Goal: Information Seeking & Learning: Find specific fact

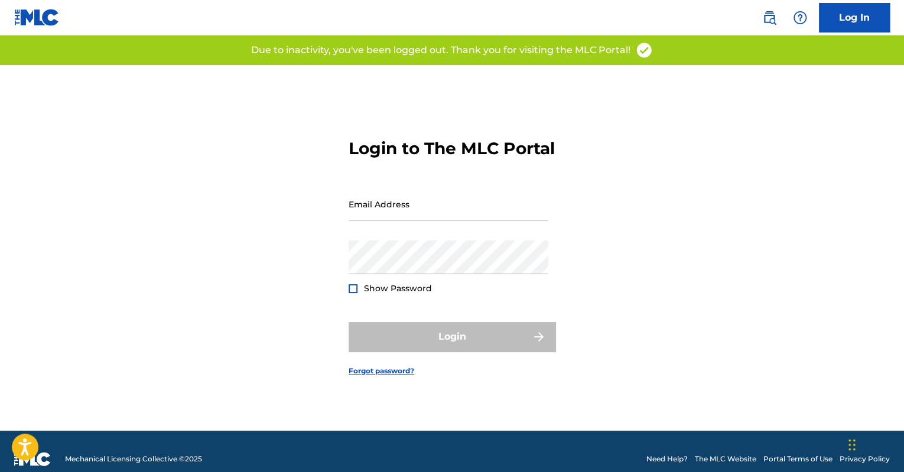
click at [474, 233] on div "Email Address" at bounding box center [449, 213] width 200 height 53
click at [476, 221] on input "Email Address" at bounding box center [449, 204] width 200 height 34
type input "[EMAIL_ADDRESS][PERSON_NAME][DOMAIN_NAME]"
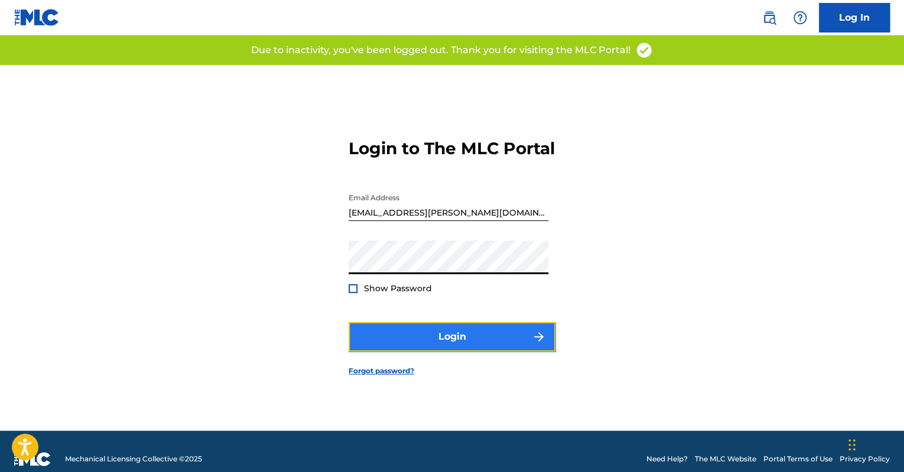
click at [400, 349] on button "Login" at bounding box center [452, 337] width 207 height 30
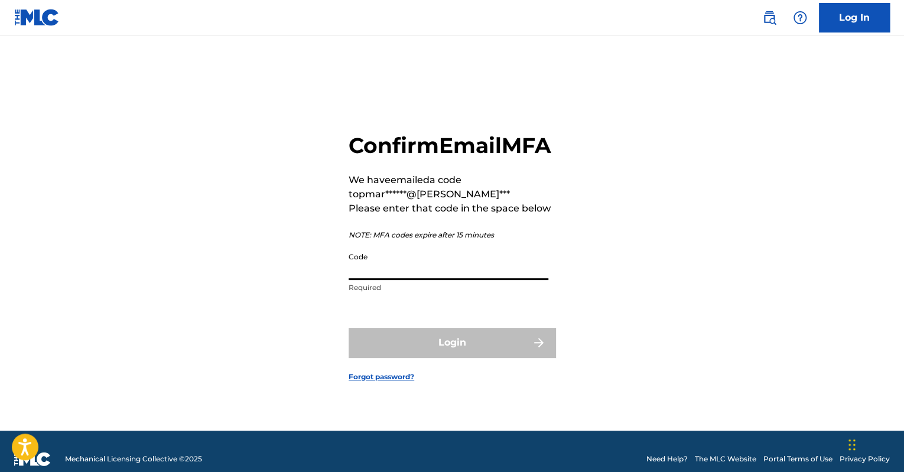
click at [421, 280] on input "Code" at bounding box center [449, 263] width 200 height 34
paste input "223230"
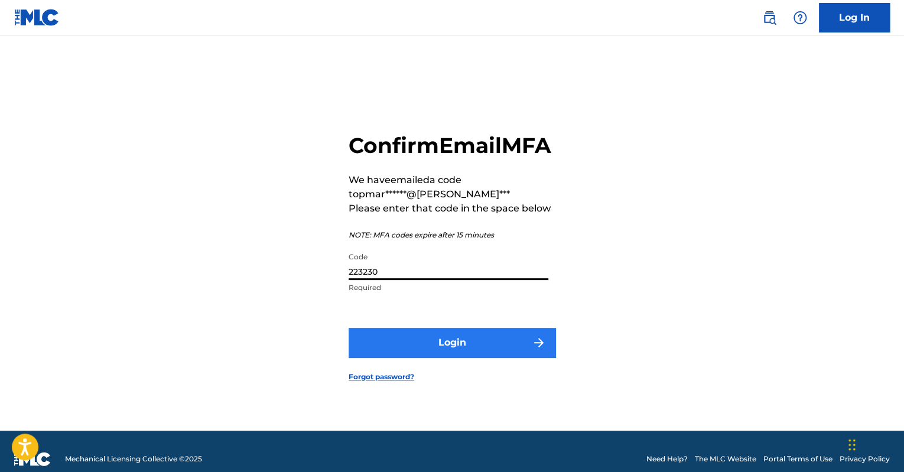
type input "223230"
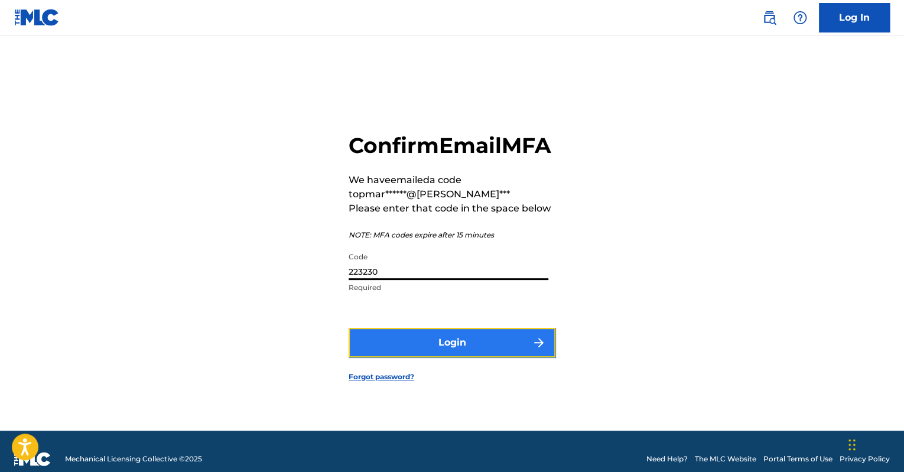
click at [427, 350] on button "Login" at bounding box center [452, 343] width 207 height 30
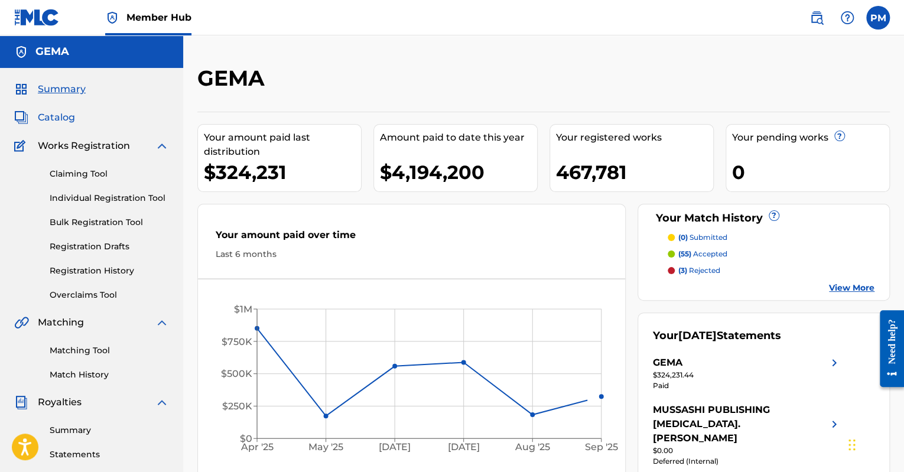
click at [46, 117] on span "Catalog" at bounding box center [56, 117] width 37 height 14
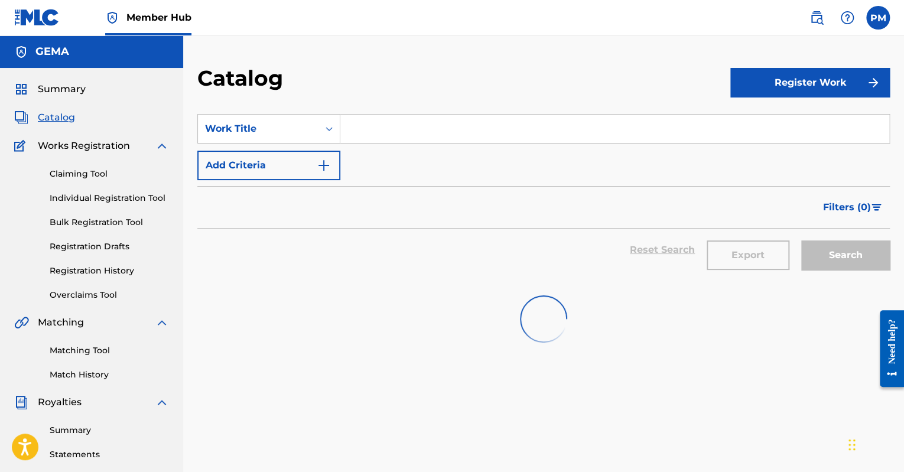
click at [384, 129] on input "Search Form" at bounding box center [614, 129] width 549 height 28
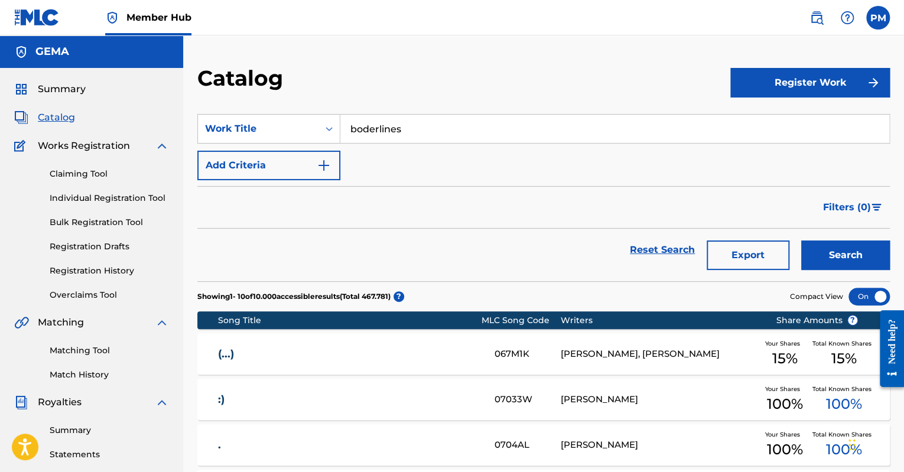
click at [801, 240] on button "Search" at bounding box center [845, 255] width 89 height 30
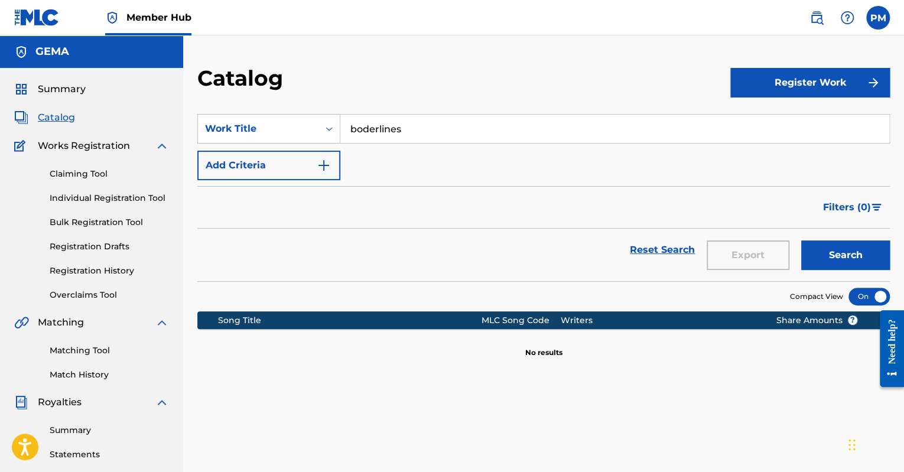
click at [364, 127] on input "boderlines" at bounding box center [614, 129] width 549 height 28
click at [415, 153] on div "borderlines" at bounding box center [525, 155] width 371 height 21
click at [838, 255] on button "Search" at bounding box center [845, 255] width 89 height 30
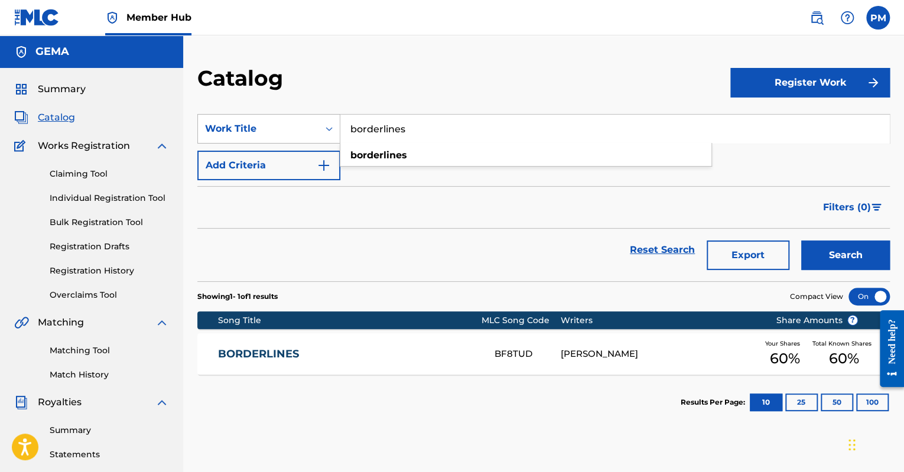
drag, startPoint x: 449, startPoint y: 133, endPoint x: 269, endPoint y: 127, distance: 180.3
click at [269, 127] on div "SearchWithCriteria8917197f-3b2f-4eae-b5ba-559d513c54a7 Work Title borderlines b…" at bounding box center [543, 129] width 692 height 30
type input "ely oaks"
drag, startPoint x: 572, startPoint y: 146, endPoint x: 404, endPoint y: 122, distance: 169.5
click at [377, 120] on div "SearchWithCriteria8917197f-3b2f-4eae-b5ba-559d513c54a7 Work Title ely oaks Add …" at bounding box center [543, 147] width 692 height 66
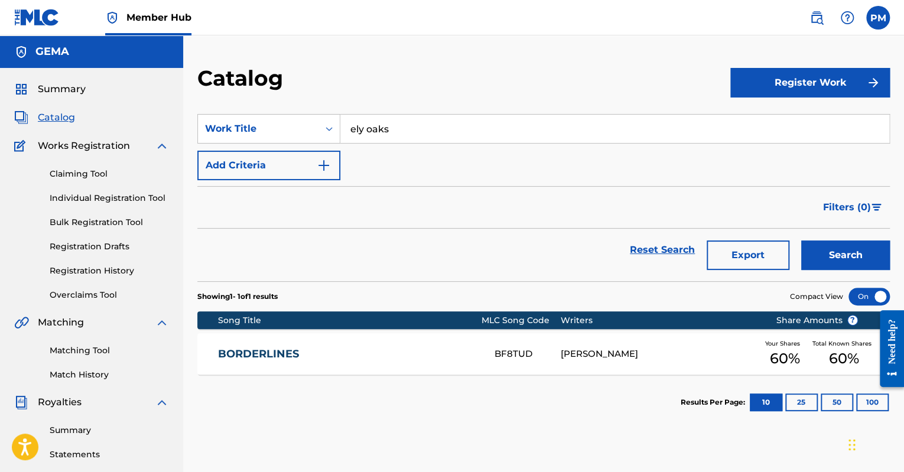
drag, startPoint x: 422, startPoint y: 125, endPoint x: 343, endPoint y: 123, distance: 79.2
click at [343, 123] on input "ely oaks" at bounding box center [614, 129] width 549 height 28
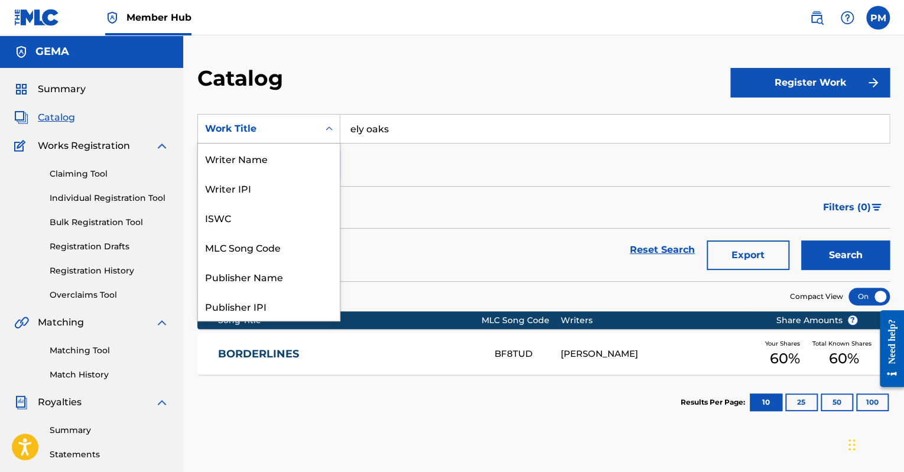
click at [310, 126] on div "Work Title" at bounding box center [258, 129] width 106 height 14
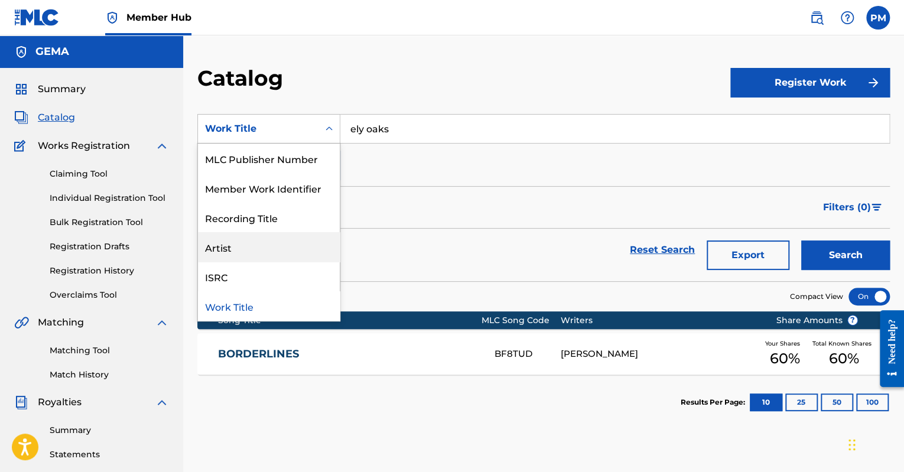
click at [257, 241] on div "Artist" at bounding box center [269, 247] width 142 height 30
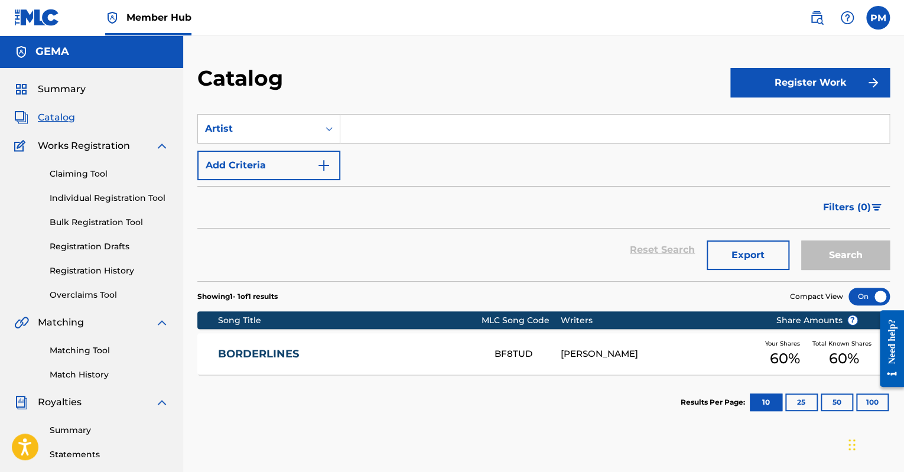
click at [376, 134] on input "Search Form" at bounding box center [614, 129] width 549 height 28
paste input "ely oaks"
type input "ely oaks"
click at [817, 264] on button "Search" at bounding box center [845, 255] width 89 height 30
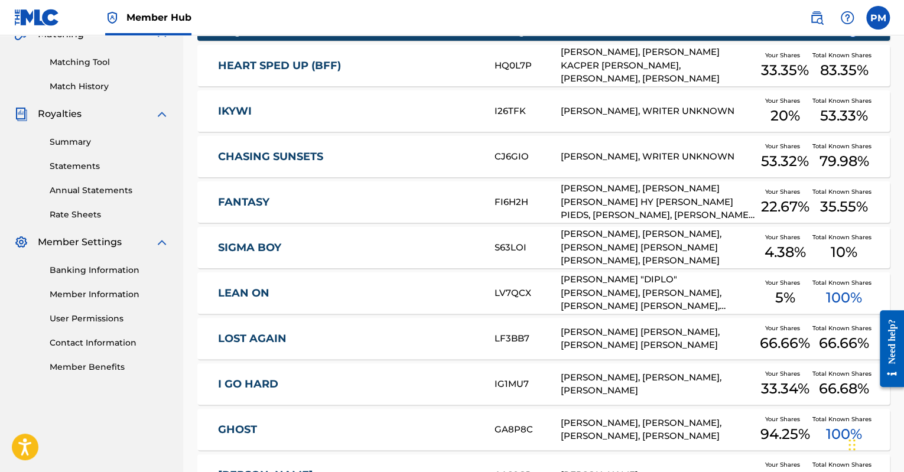
scroll to position [295, 0]
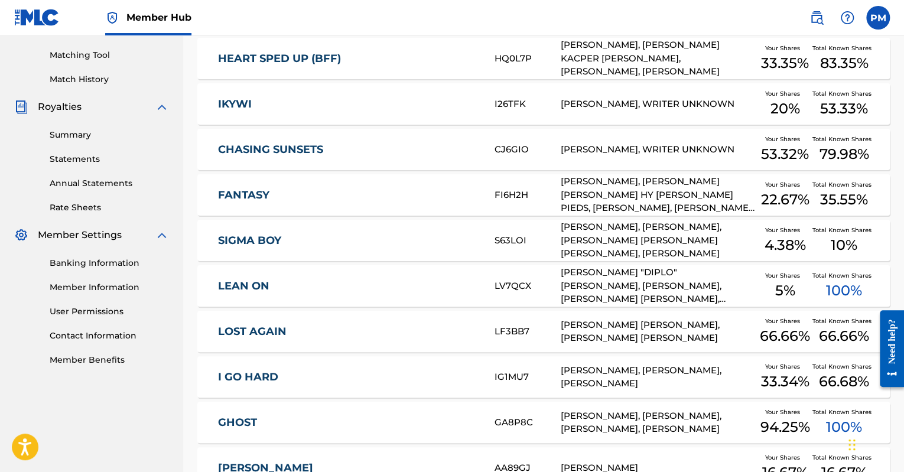
click at [399, 251] on div "SIGMA BOY S63LOI SEBASTIAN BLIEM, ELIAS GRAUSS, LAVINIA HOPE, CHRISTOPHER JAMES…" at bounding box center [543, 240] width 692 height 41
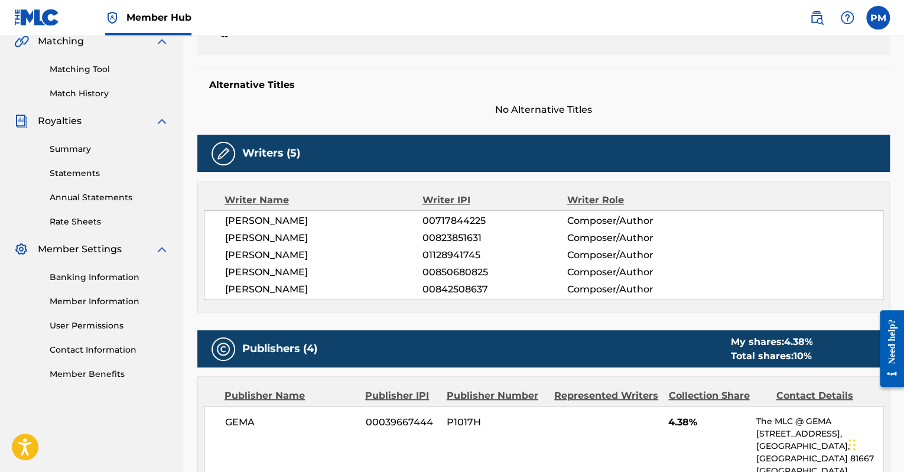
scroll to position [295, 0]
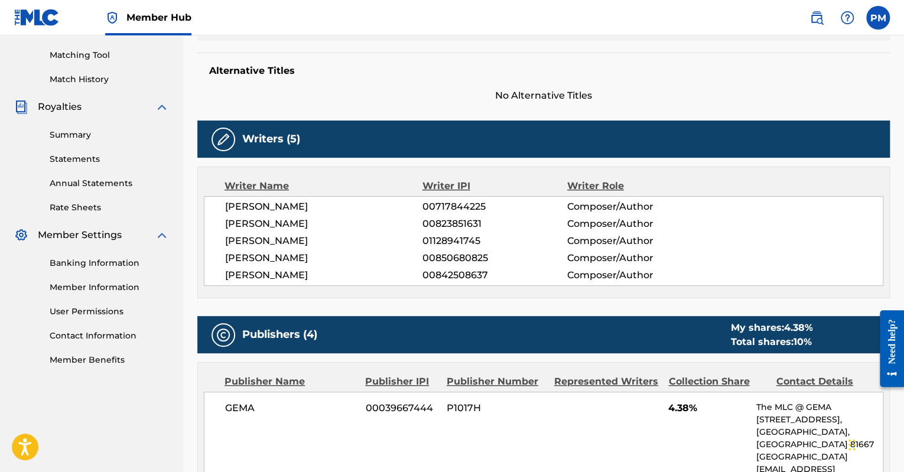
click at [446, 255] on span "00850680825" at bounding box center [494, 258] width 145 height 14
copy span "00850680825"
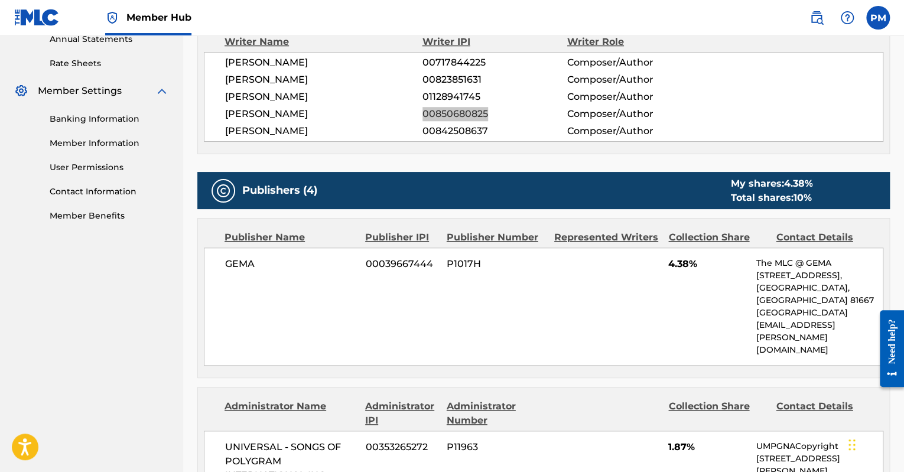
scroll to position [354, 0]
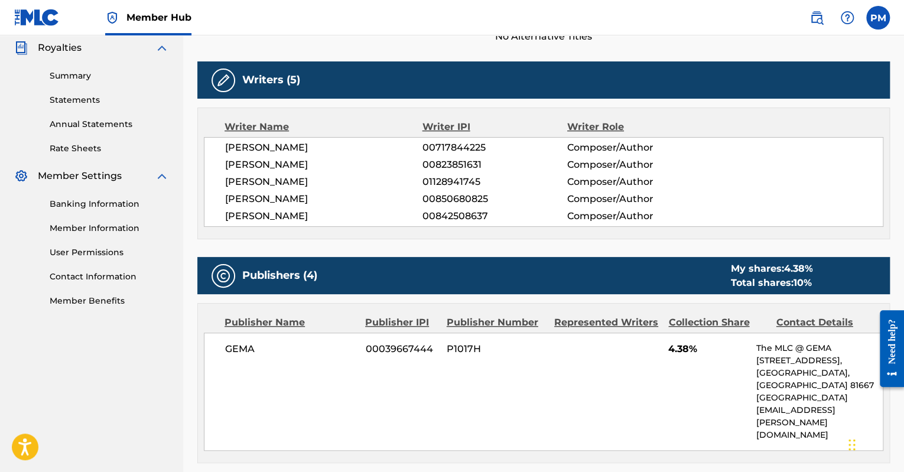
click at [678, 279] on div "Publishers (4) My shares: 4.38 % Total shares: 10 %" at bounding box center [543, 275] width 692 height 37
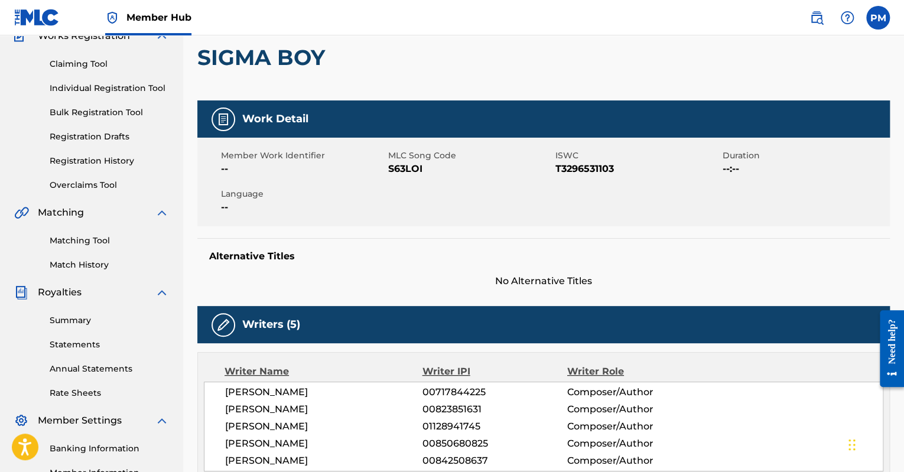
scroll to position [96, 0]
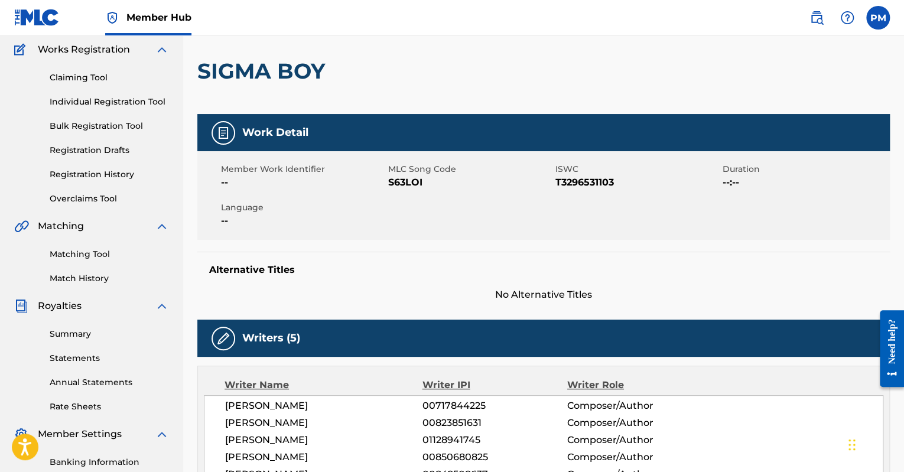
click at [403, 181] on span "S63LOI" at bounding box center [470, 182] width 164 height 14
copy span "S63LOI"
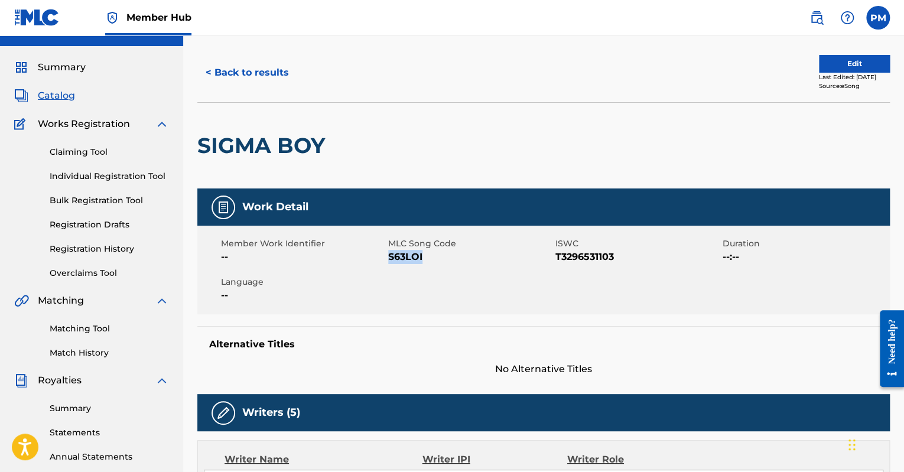
scroll to position [0, 0]
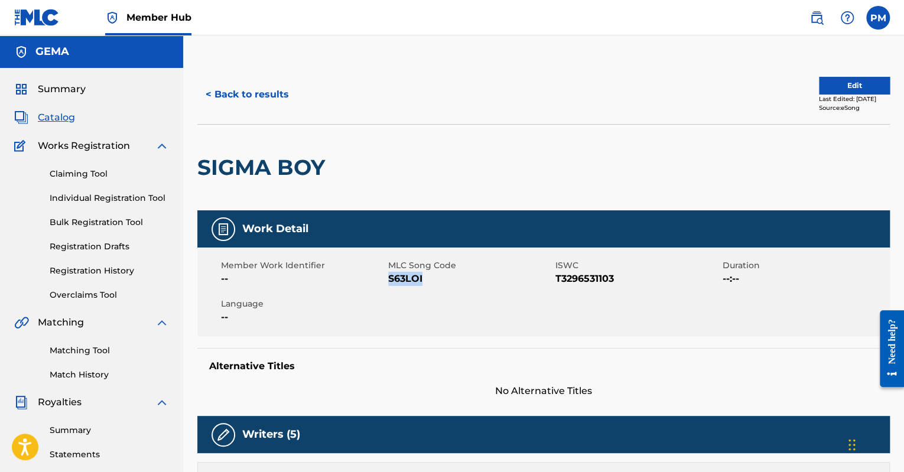
click at [67, 122] on span "Catalog" at bounding box center [56, 117] width 37 height 14
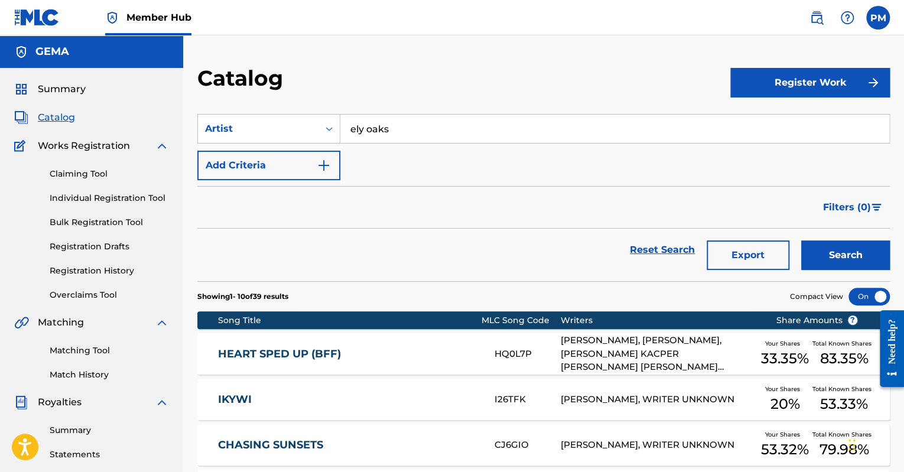
click at [57, 119] on span "Catalog" at bounding box center [56, 117] width 37 height 14
